Goal: Task Accomplishment & Management: Manage account settings

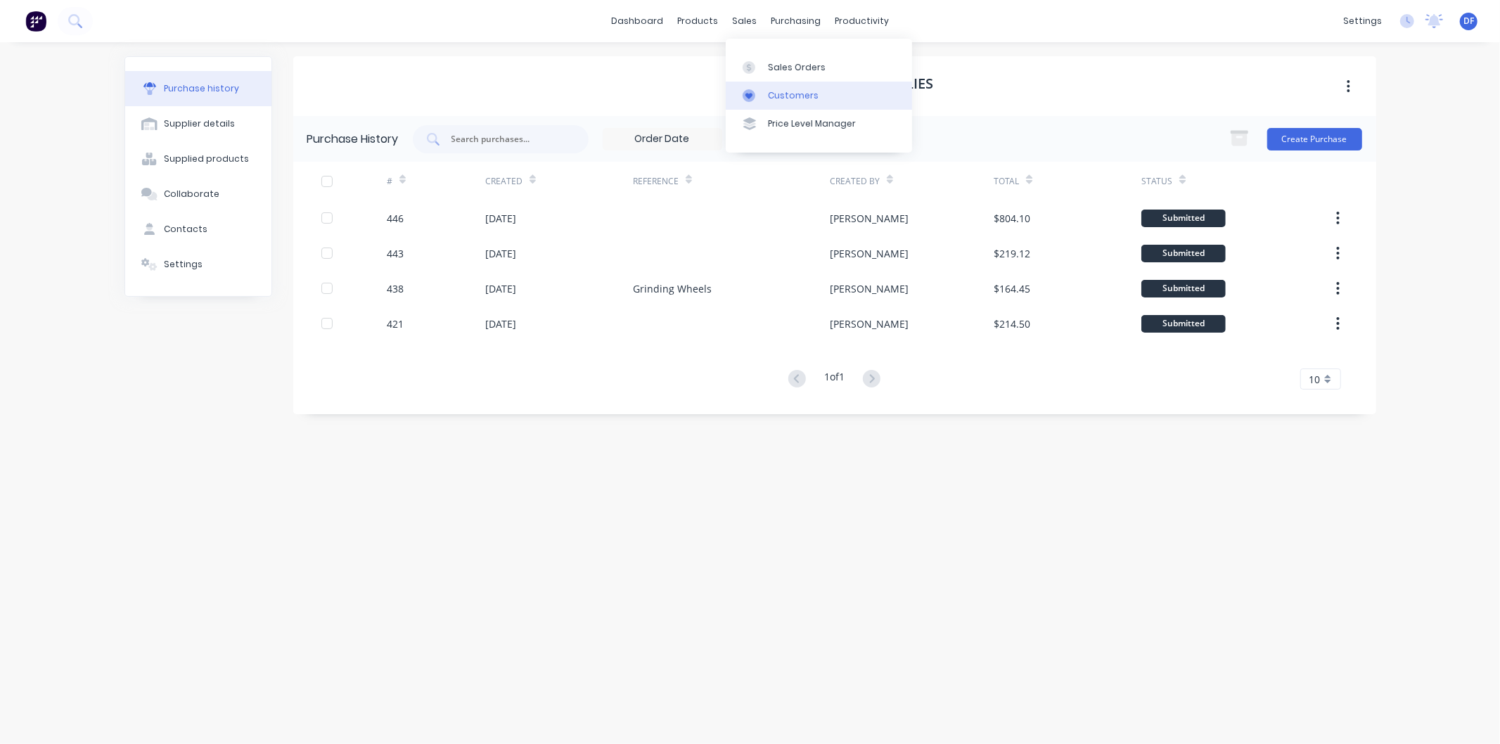
click at [760, 97] on div at bounding box center [753, 95] width 21 height 13
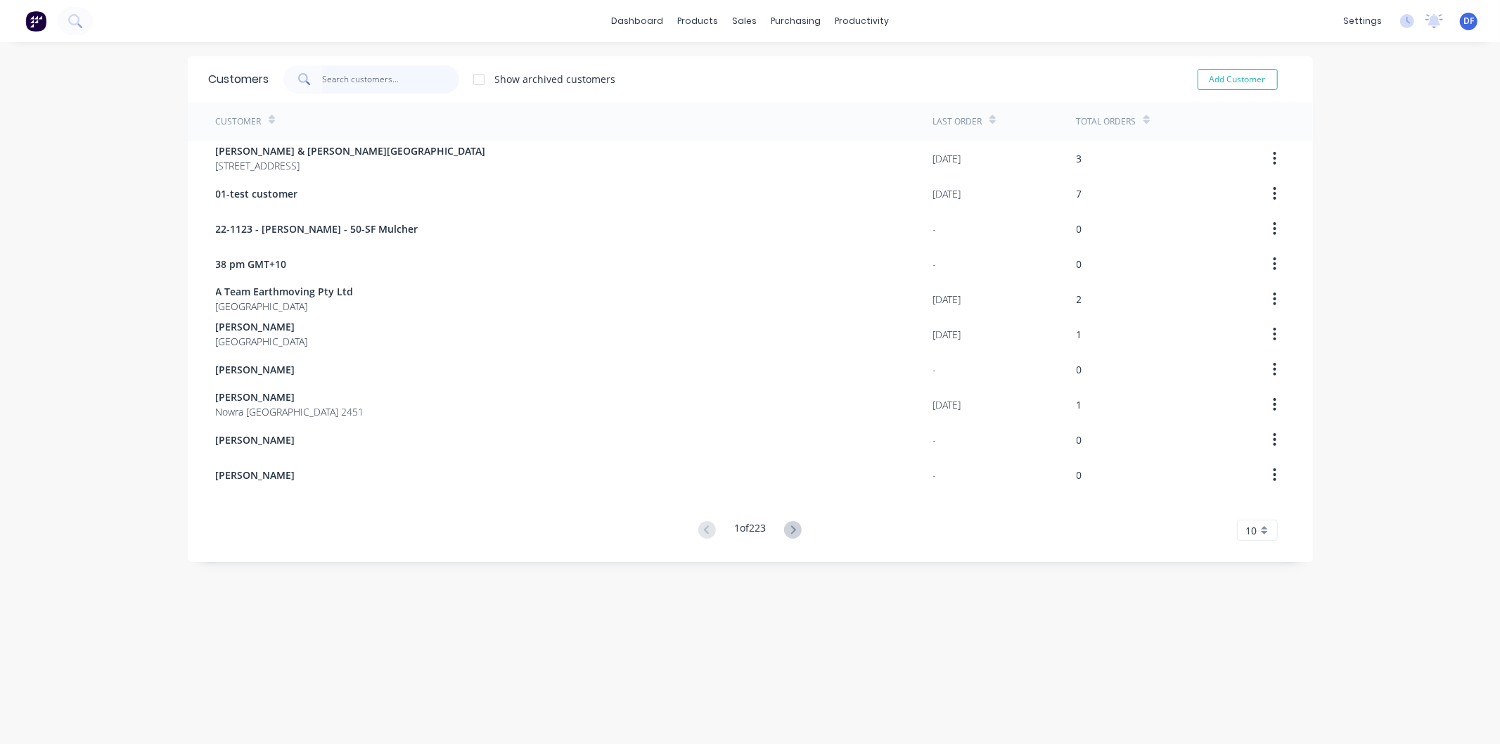
click at [352, 84] on input "text" at bounding box center [390, 79] width 137 height 28
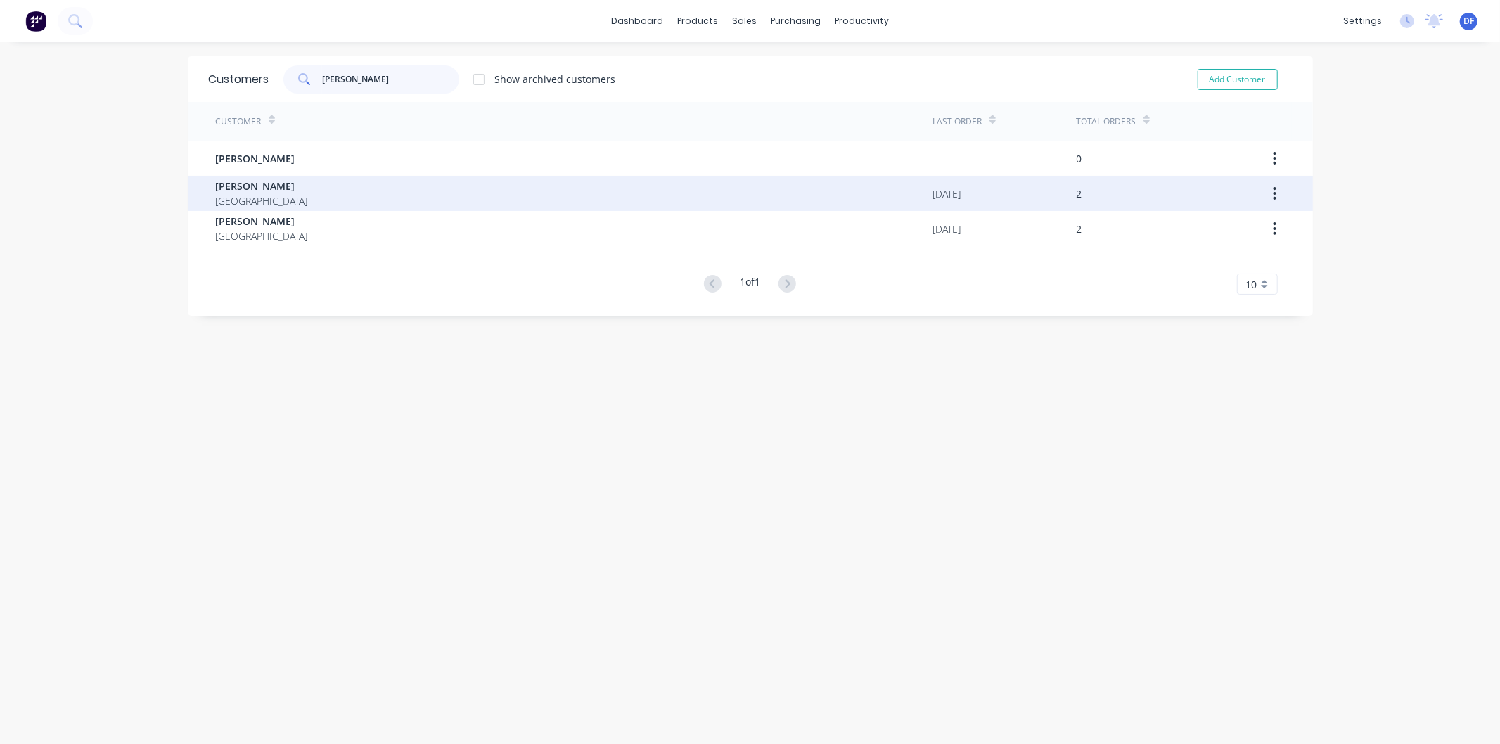
type input "[PERSON_NAME]"
click at [243, 186] on span "[PERSON_NAME]" at bounding box center [262, 186] width 92 height 15
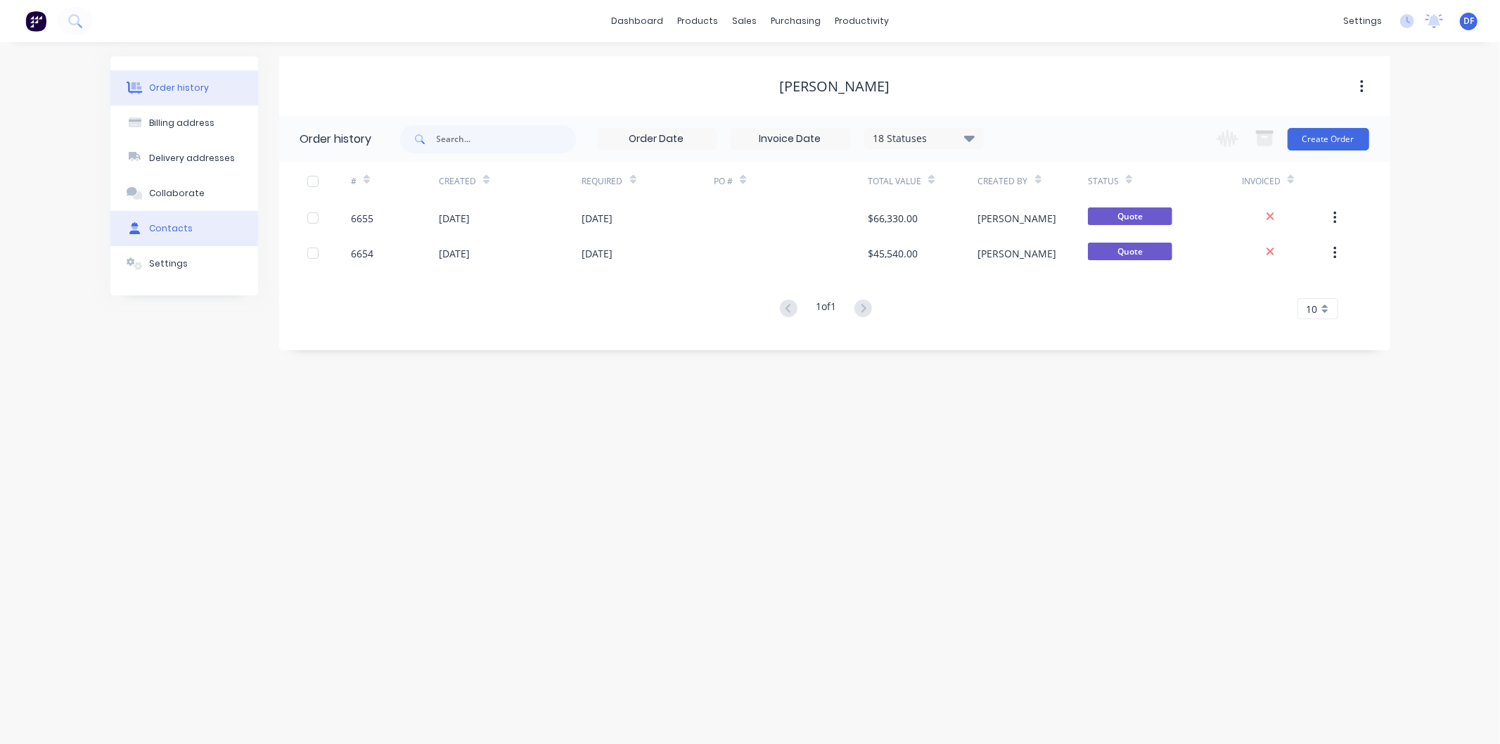
click at [155, 227] on div "Contacts" at bounding box center [171, 228] width 44 height 13
select select "AU"
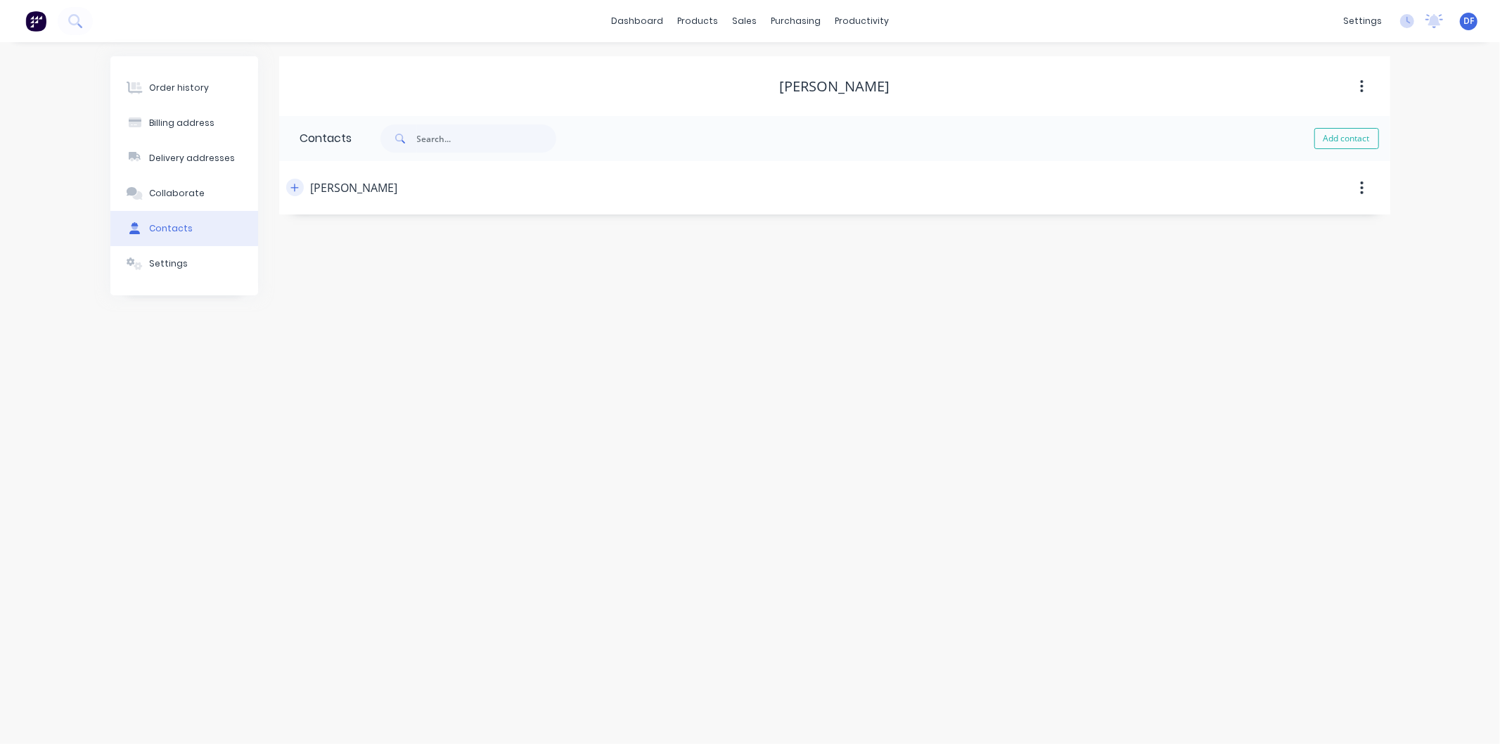
click at [291, 186] on icon "button" at bounding box center [294, 188] width 8 height 10
